Goal: Information Seeking & Learning: Stay updated

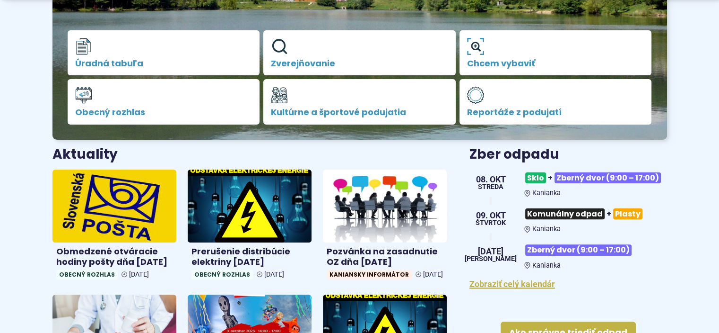
scroll to position [284, 0]
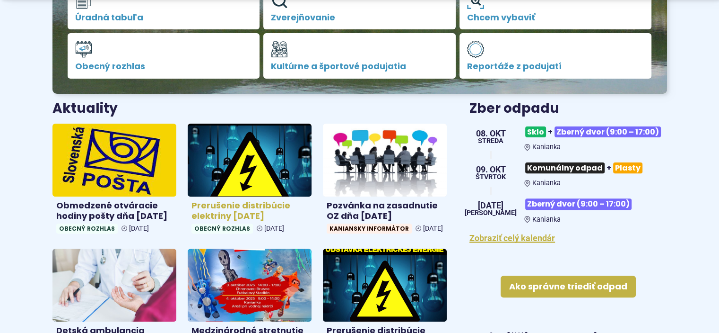
click at [224, 206] on h4 "Prerušenie distribúcie elektriny [DATE]" at bounding box center [250, 210] width 116 height 21
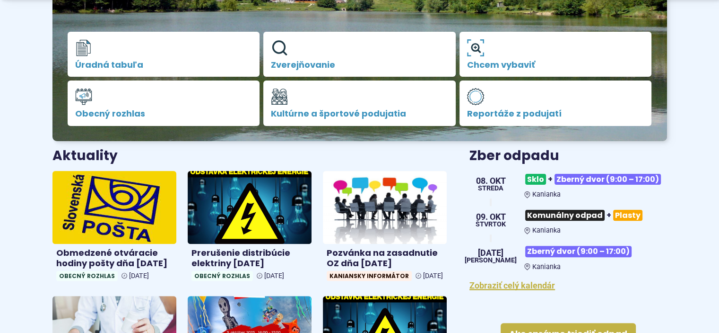
scroll to position [331, 0]
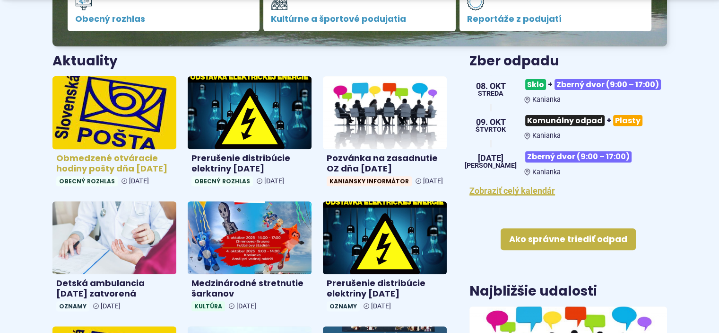
click at [88, 157] on h4 "Obmedzené otváracie hodiny pošty dňa [DATE]" at bounding box center [114, 163] width 116 height 21
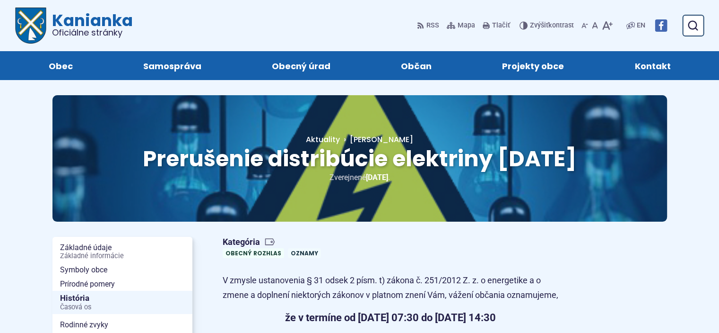
click at [378, 242] on div "Kategória Obecný rozhlas Oznamy" at bounding box center [390, 247] width 351 height 29
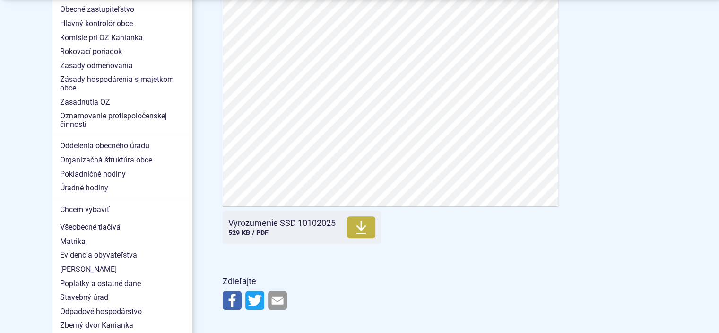
scroll to position [757, 0]
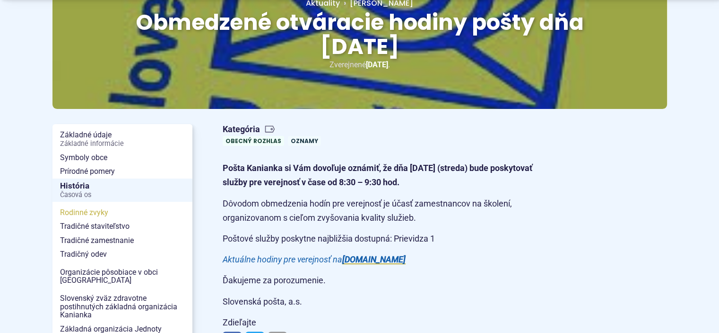
scroll to position [189, 0]
